Goal: Task Accomplishment & Management: Manage account settings

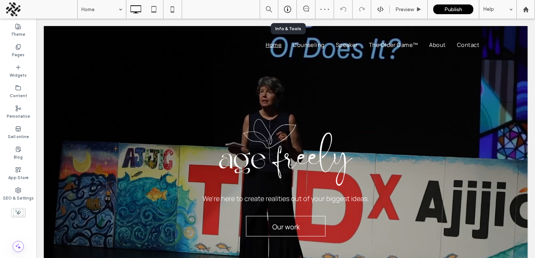
click at [288, 8] on icon at bounding box center [287, 9] width 7 height 7
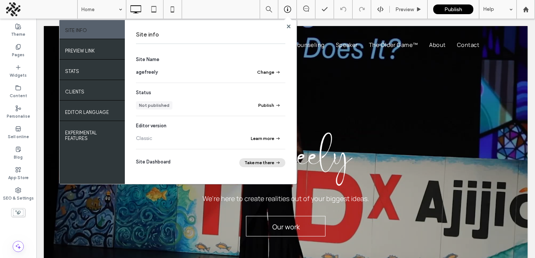
click at [262, 161] on button "Take me there" at bounding box center [262, 162] width 46 height 9
click at [23, 171] on div "App Store" at bounding box center [18, 173] width 36 height 20
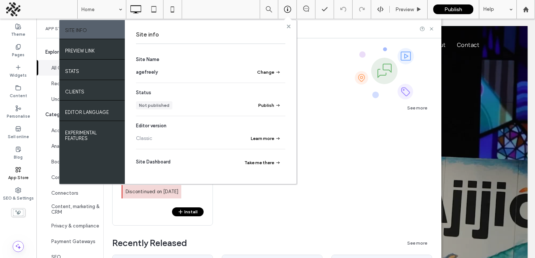
click at [287, 27] on use at bounding box center [289, 26] width 4 height 4
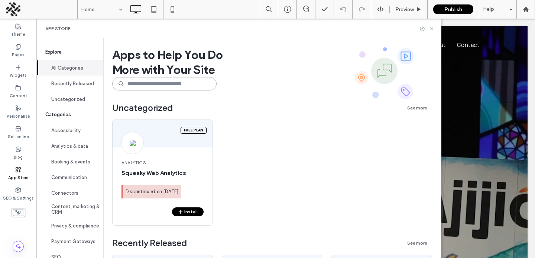
click at [139, 88] on input at bounding box center [164, 83] width 104 height 13
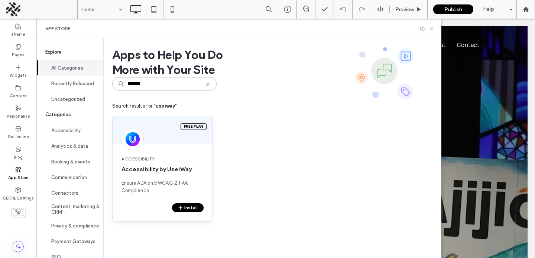
type input "*******"
click at [191, 203] on button "Install" at bounding box center [188, 207] width 32 height 9
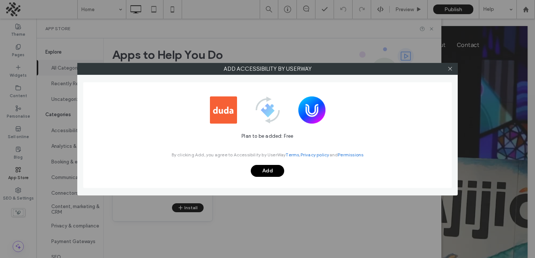
click at [258, 169] on button "Add" at bounding box center [267, 171] width 33 height 12
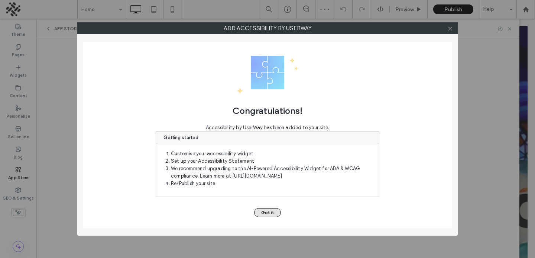
click at [260, 210] on button "Got it" at bounding box center [267, 212] width 27 height 9
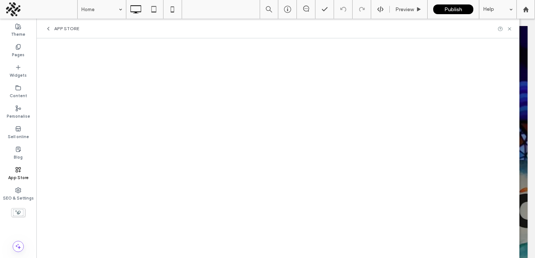
click at [19, 175] on label "App Store" at bounding box center [18, 176] width 20 height 8
click at [13, 169] on div "App Store" at bounding box center [18, 173] width 36 height 20
click at [15, 144] on div "Blog" at bounding box center [18, 153] width 36 height 20
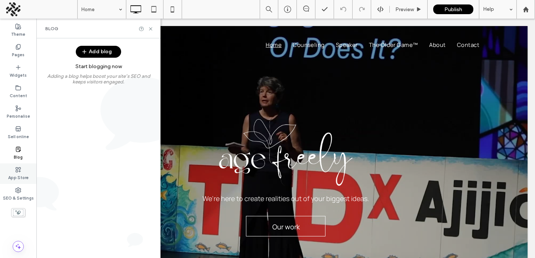
click at [17, 164] on div "App Store" at bounding box center [18, 173] width 36 height 20
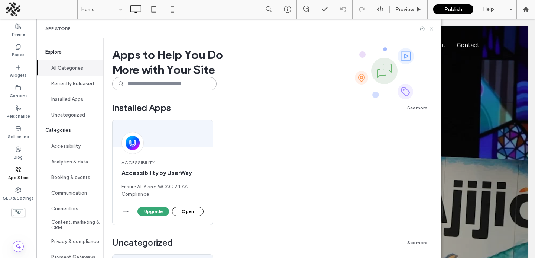
click at [146, 84] on input at bounding box center [164, 83] width 104 height 13
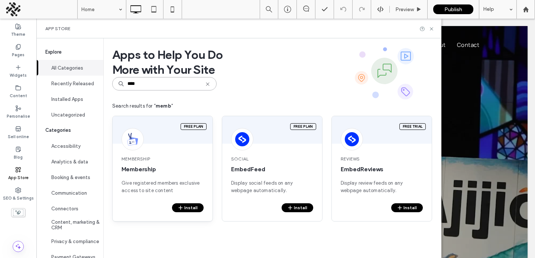
type input "****"
click at [187, 208] on button "Install" at bounding box center [188, 207] width 32 height 9
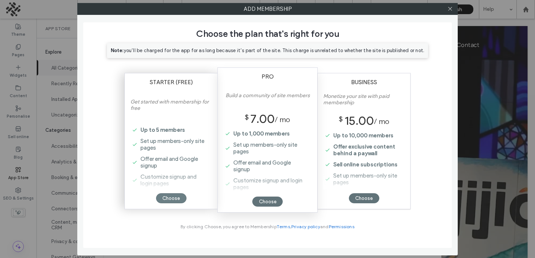
click at [170, 202] on div "Choose" at bounding box center [171, 198] width 30 height 10
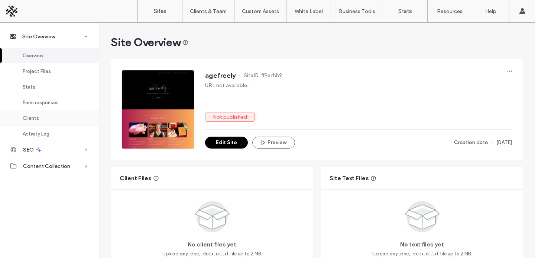
click at [51, 118] on div "Clients" at bounding box center [49, 118] width 99 height 16
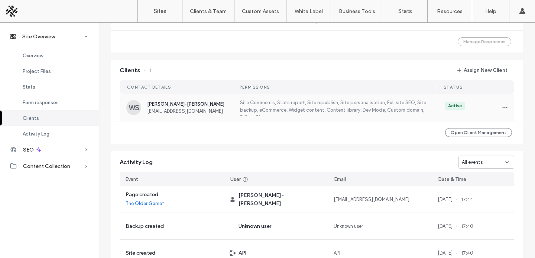
scroll to position [602, 0]
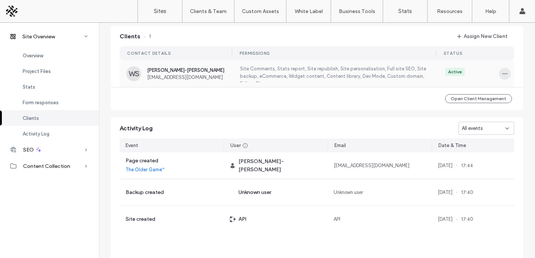
click at [503, 73] on use "button" at bounding box center [505, 73] width 5 height 1
click at [477, 92] on span "Edit Permissions" at bounding box center [474, 92] width 35 height 7
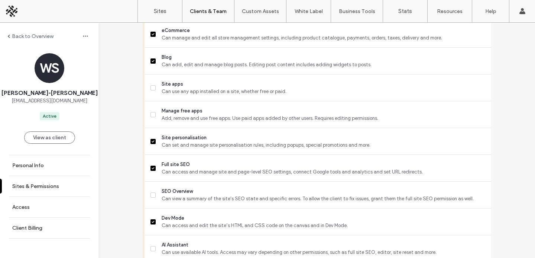
scroll to position [305, 0]
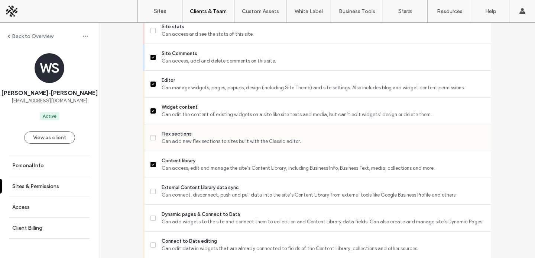
click at [203, 144] on span "Can add new flex sections to sites built with the Classic editor." at bounding box center [324, 141] width 324 height 7
click at [203, 191] on span "External Content Library data sync" at bounding box center [324, 187] width 324 height 7
click at [206, 216] on div "Dynamic pages & Connect to Data Can add widgets to the site and connect them to…" at bounding box center [321, 217] width 341 height 26
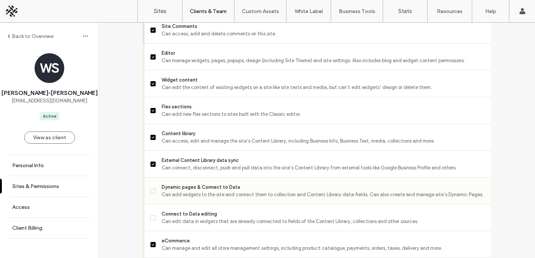
scroll to position [336, 0]
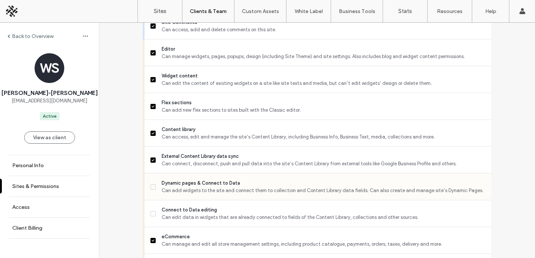
click at [199, 194] on span "Can add widgets to the site and connect them to collection and Content Library …" at bounding box center [324, 190] width 324 height 7
click at [189, 158] on div "External Content Library data sync Can connect, disconnect, push and pull data …" at bounding box center [321, 159] width 341 height 26
click at [188, 160] on span "External Content Library data sync" at bounding box center [324, 155] width 324 height 7
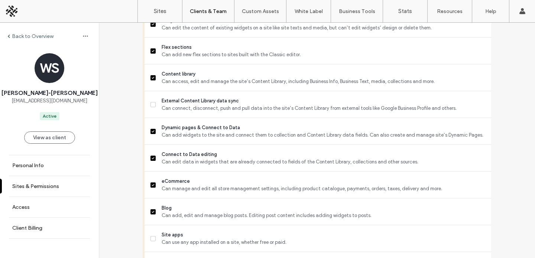
scroll to position [369, 0]
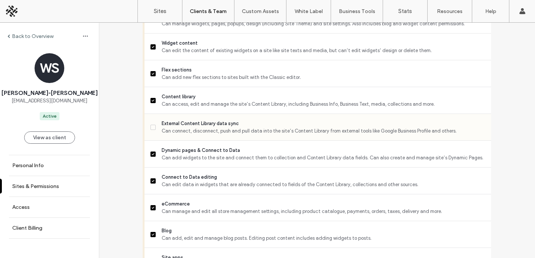
click at [151, 129] on label "External Content Library data sync Can connect, disconnect, push and pull data …" at bounding box center [318, 127] width 335 height 15
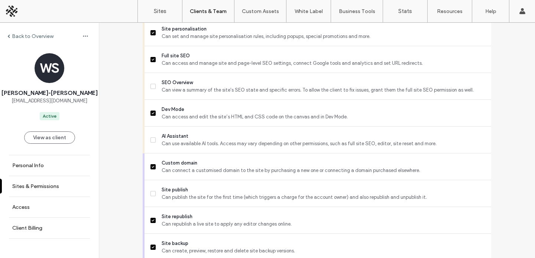
scroll to position [714, 0]
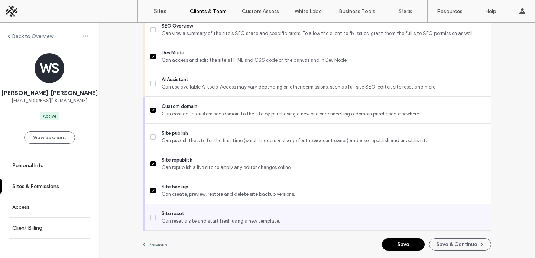
click at [162, 213] on span "Site reset" at bounding box center [324, 213] width 324 height 7
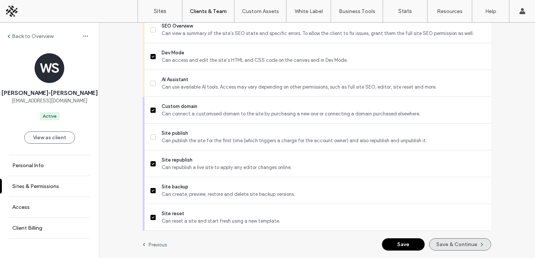
click at [452, 244] on button "Save & Continue" at bounding box center [460, 244] width 62 height 12
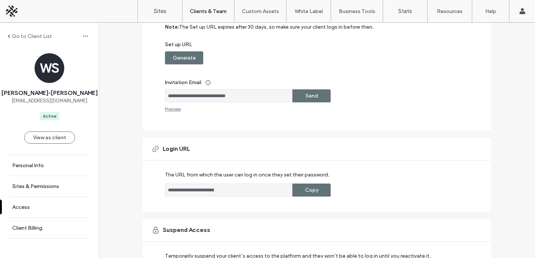
scroll to position [168, 0]
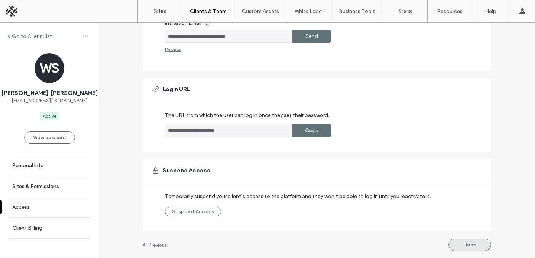
click at [456, 246] on button "Done" at bounding box center [470, 244] width 43 height 12
